Goal: Transaction & Acquisition: Download file/media

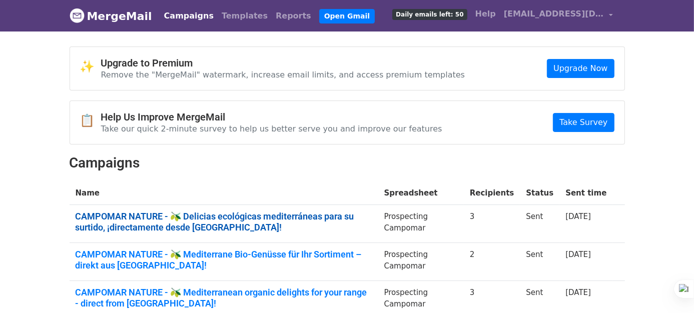
click at [345, 216] on link "CAMPOMAR NATURE - 🫒 Delicias ecológicas mediterráneas para su surtido, ¡directa…" at bounding box center [224, 222] width 297 height 22
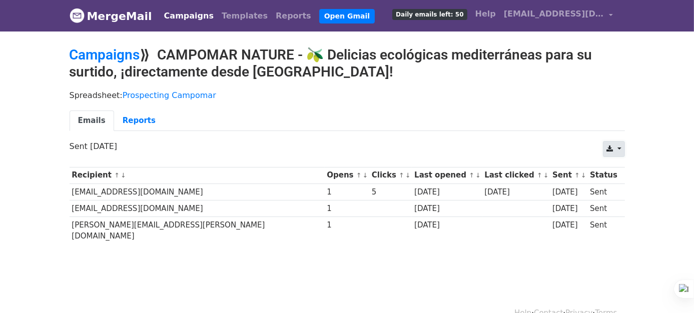
click at [620, 145] on link at bounding box center [614, 149] width 22 height 16
click at [616, 187] on link "Excel" at bounding box center [625, 188] width 45 height 16
click at [272, 14] on link "Reports" at bounding box center [294, 16] width 44 height 20
click at [272, 18] on link "Reports" at bounding box center [294, 16] width 44 height 20
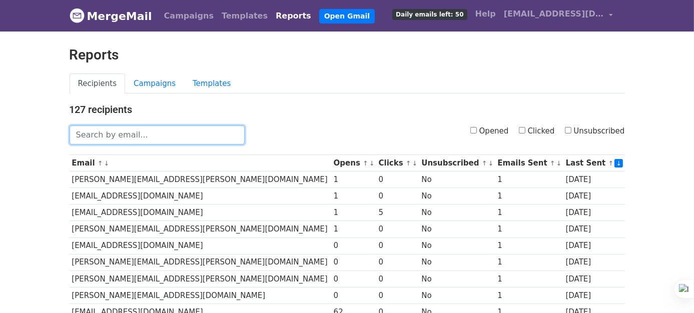
click at [190, 136] on input "text" at bounding box center [157, 135] width 175 height 19
paste input "[EMAIL_ADDRESS][DOMAIN_NAME]"
type input "[EMAIL_ADDRESS][DOMAIN_NAME]"
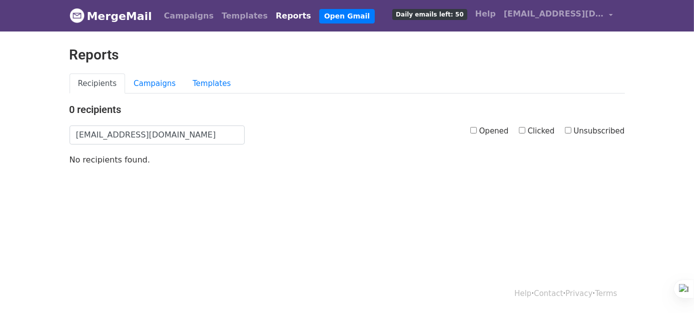
click at [127, 208] on html "MergeMail Campaigns Templates Reports Open Gmail Daily emails left: 50 Help cam…" at bounding box center [347, 156] width 694 height 313
